Goal: Task Accomplishment & Management: Manage account settings

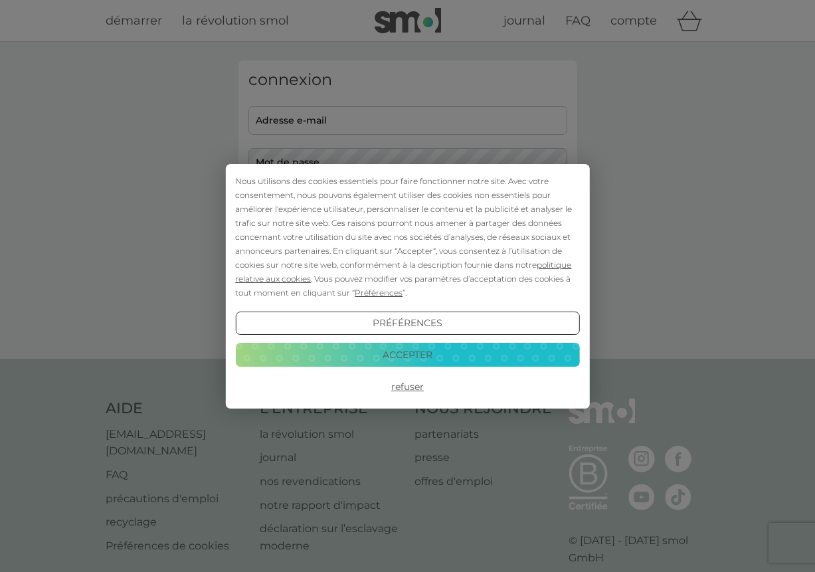
type input "raphaelleparet@hotmail.fr"
click at [411, 213] on div "Nous utilisons des cookies essentiels pour faire fonctionner notre site. Avec v…" at bounding box center [407, 237] width 344 height 126
click at [340, 164] on div "Nous utilisons des cookies essentiels pour faire fonctionner notre site. Avec v…" at bounding box center [407, 286] width 364 height 245
click at [417, 355] on font "Accepteur" at bounding box center [407, 355] width 57 height 12
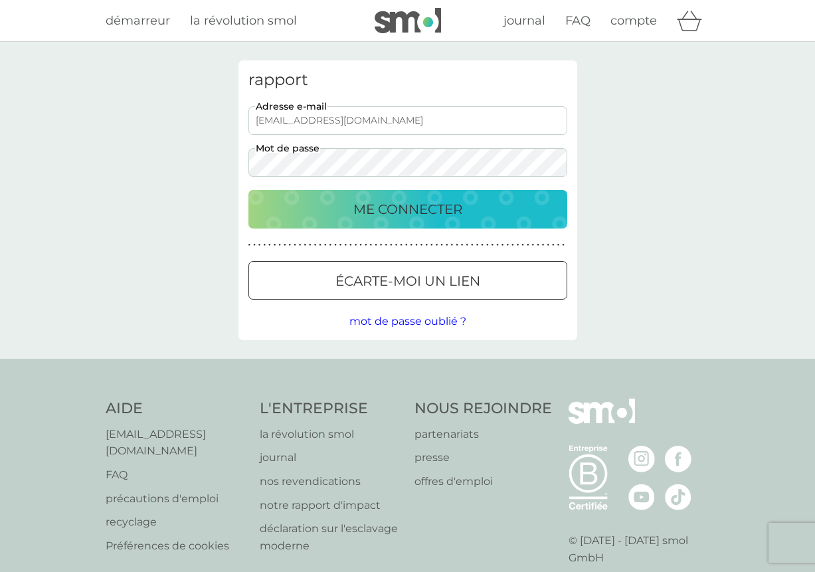
click at [419, 207] on font "ME CONNECTER" at bounding box center [407, 209] width 109 height 16
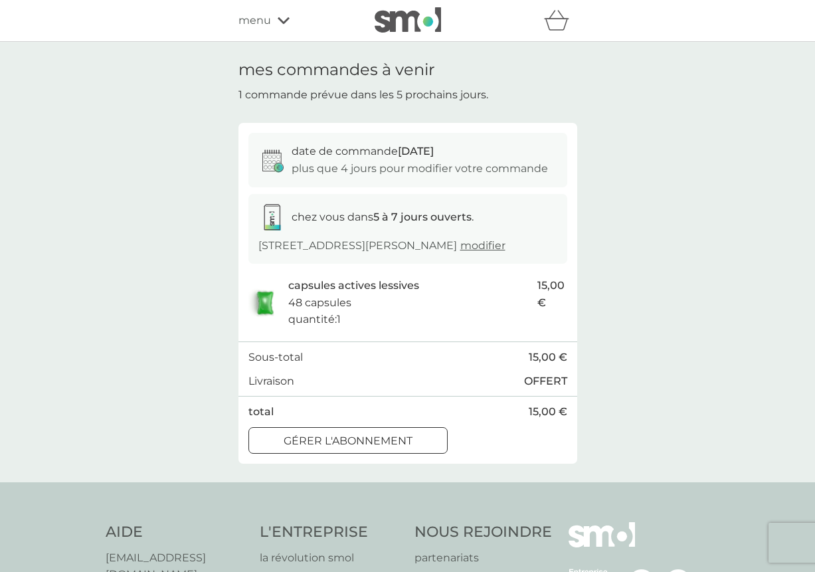
click at [278, 23] on icon at bounding box center [284, 21] width 12 height 8
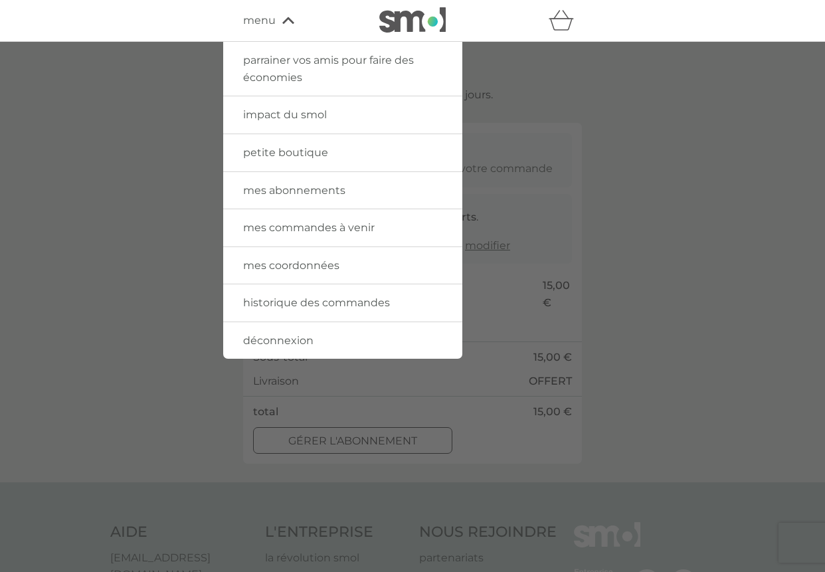
drag, startPoint x: 259, startPoint y: 28, endPoint x: 328, endPoint y: 35, distance: 69.5
click at [259, 28] on span "menu" at bounding box center [259, 20] width 33 height 17
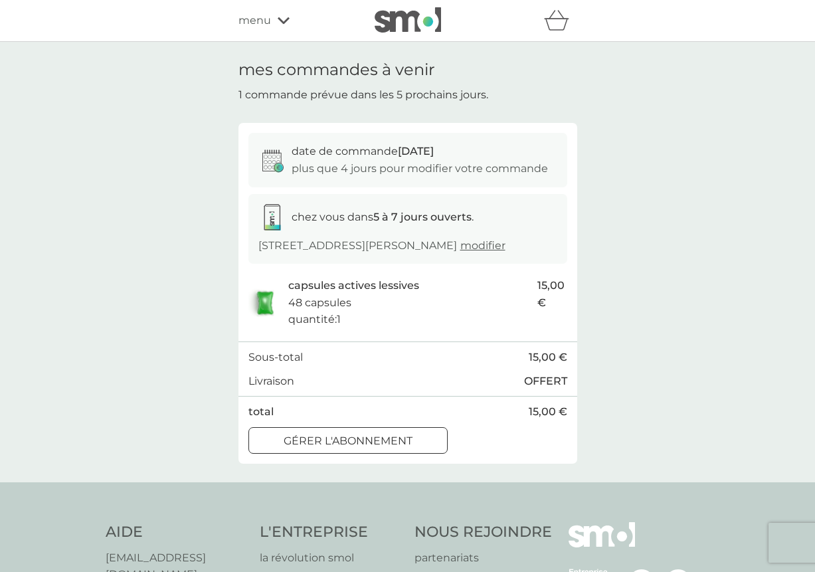
click at [416, 18] on img at bounding box center [408, 19] width 66 height 25
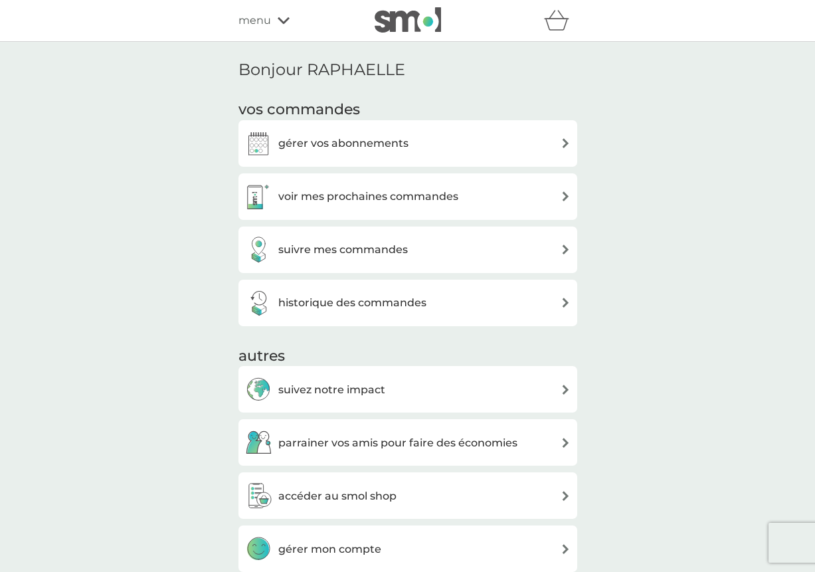
click at [334, 251] on font "suivre mes commandes" at bounding box center [343, 249] width 130 height 13
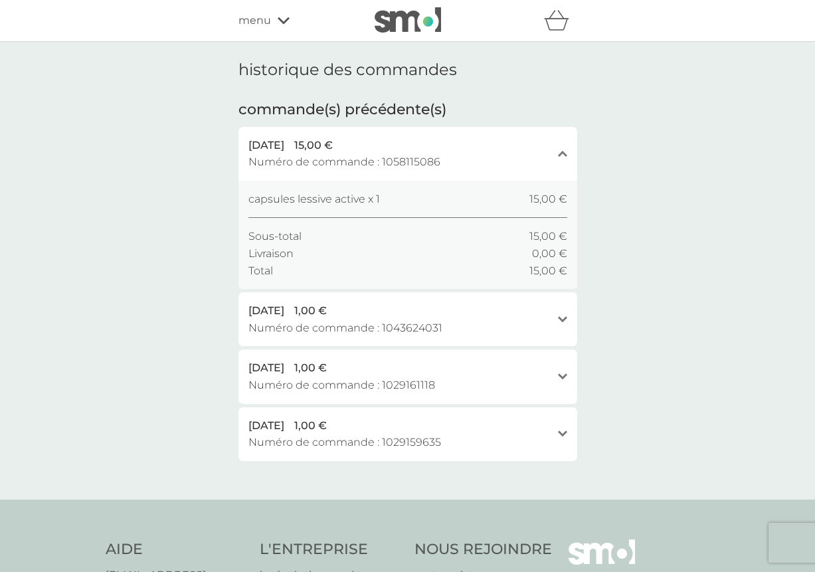
click at [328, 145] on div "[DATE] 15,00 €" at bounding box center [400, 145] width 303 height 17
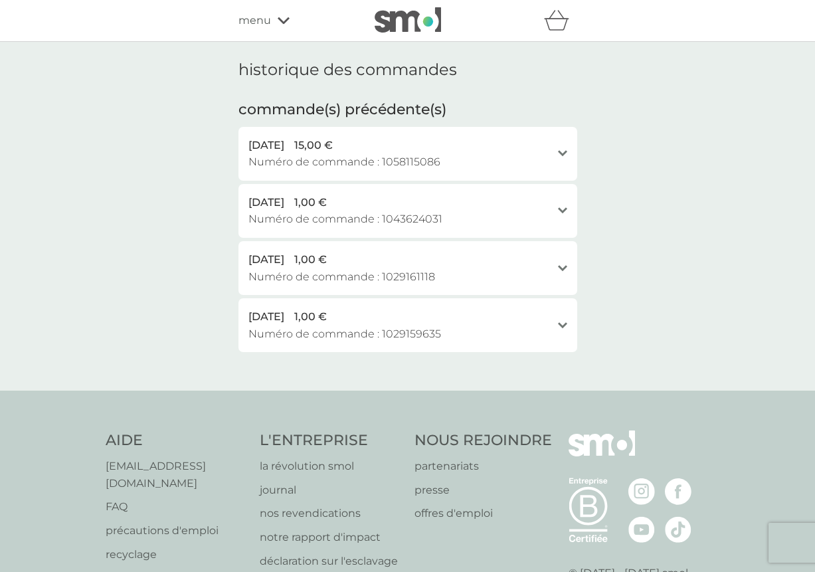
click at [328, 145] on div "[DATE] 15,00 €" at bounding box center [400, 145] width 303 height 17
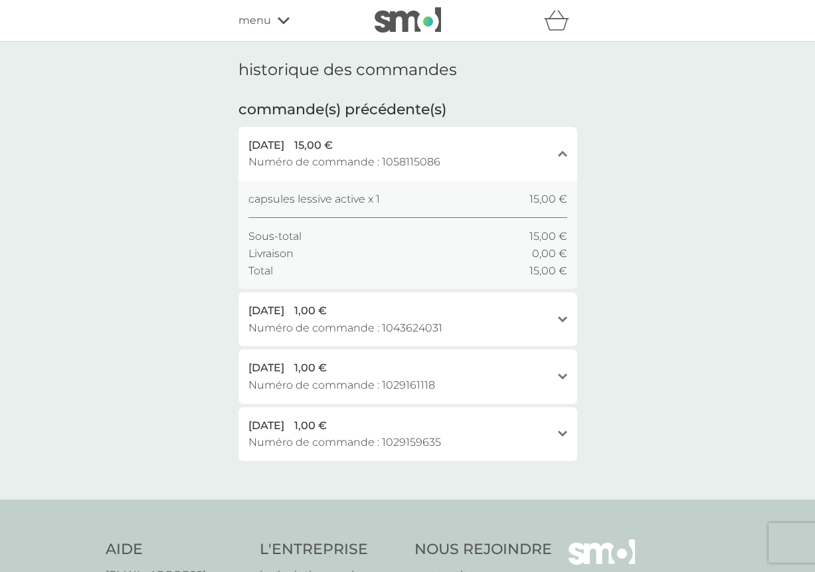
click at [340, 195] on font "capsules lessive active x 1" at bounding box center [315, 199] width 132 height 13
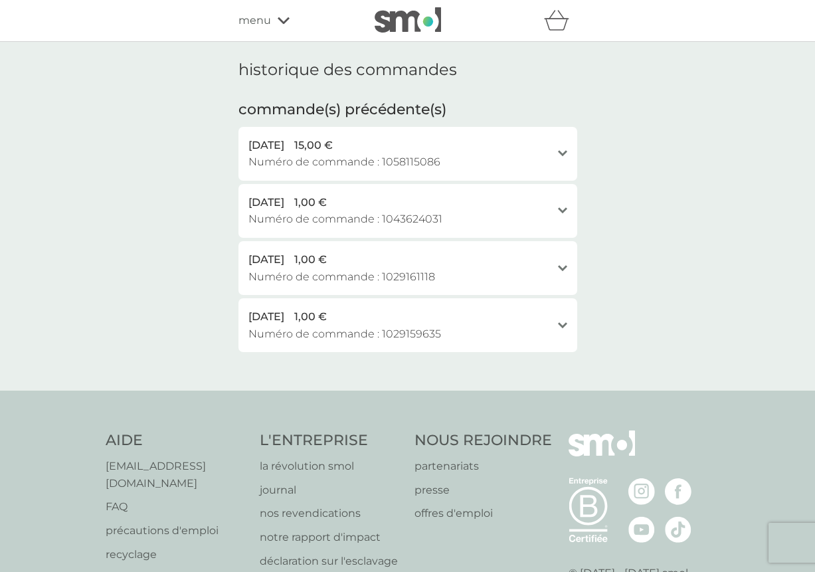
click at [350, 166] on font "Numéro de commande :" at bounding box center [314, 161] width 131 height 13
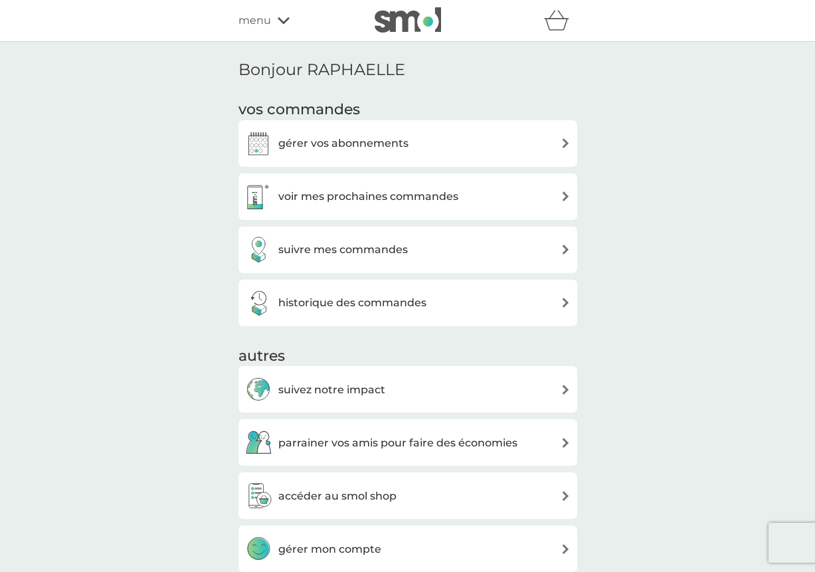
click at [343, 130] on div "gérer vos abonnements" at bounding box center [326, 143] width 163 height 27
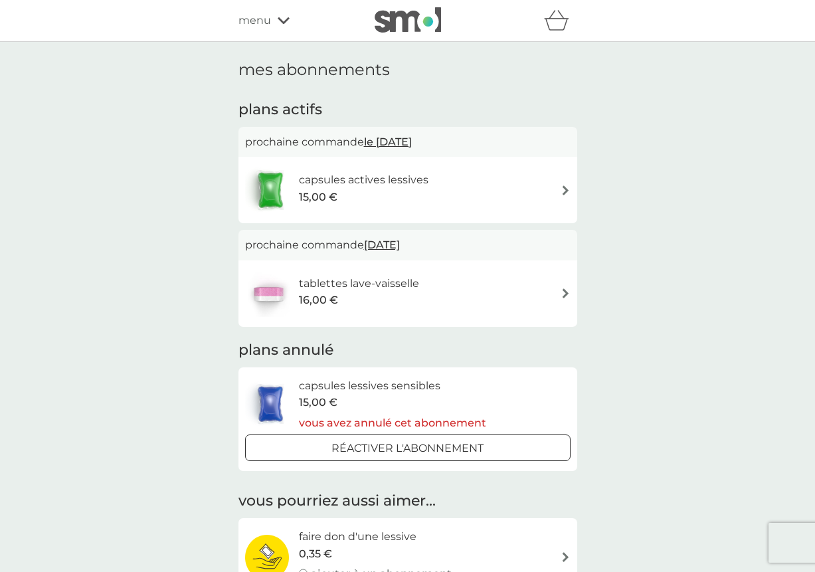
click at [563, 189] on img at bounding box center [566, 190] width 10 height 10
